Goal: Use online tool/utility: Use online tool/utility

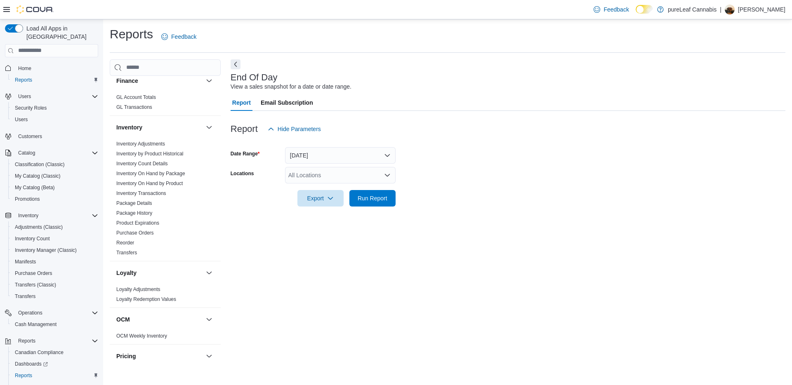
scroll to position [350, 0]
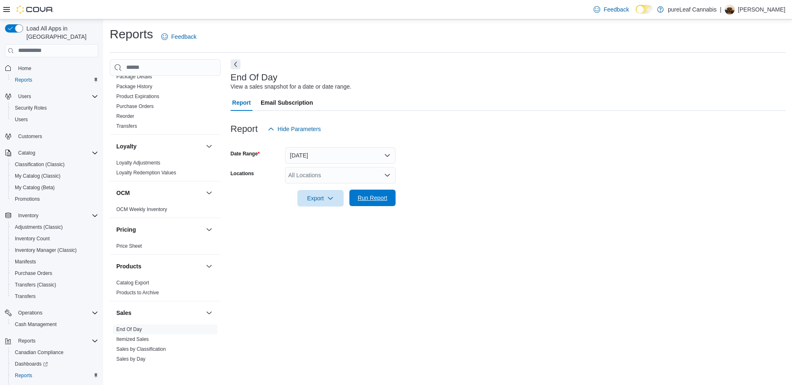
click at [364, 193] on span "Run Report" at bounding box center [372, 198] width 36 height 17
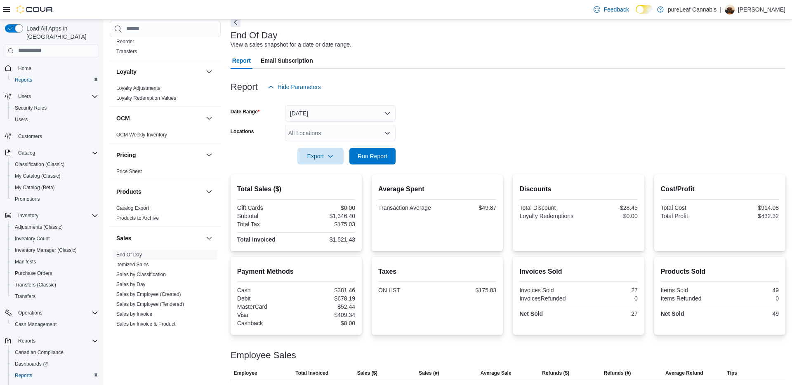
scroll to position [43, 0]
click at [328, 116] on button "[DATE]" at bounding box center [340, 113] width 111 height 17
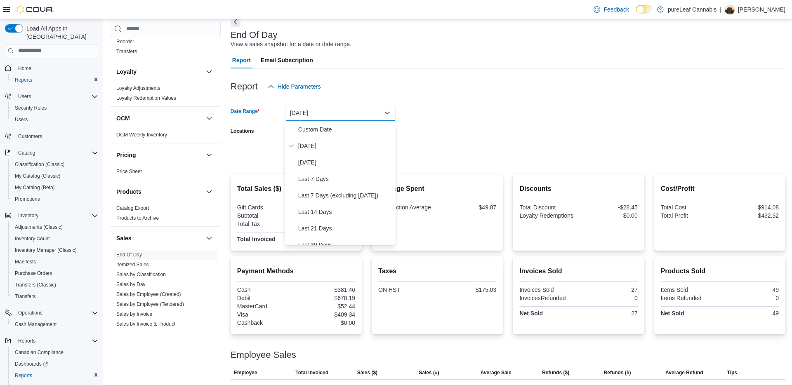
click at [533, 95] on div at bounding box center [508, 100] width 555 height 10
